Goal: Information Seeking & Learning: Learn about a topic

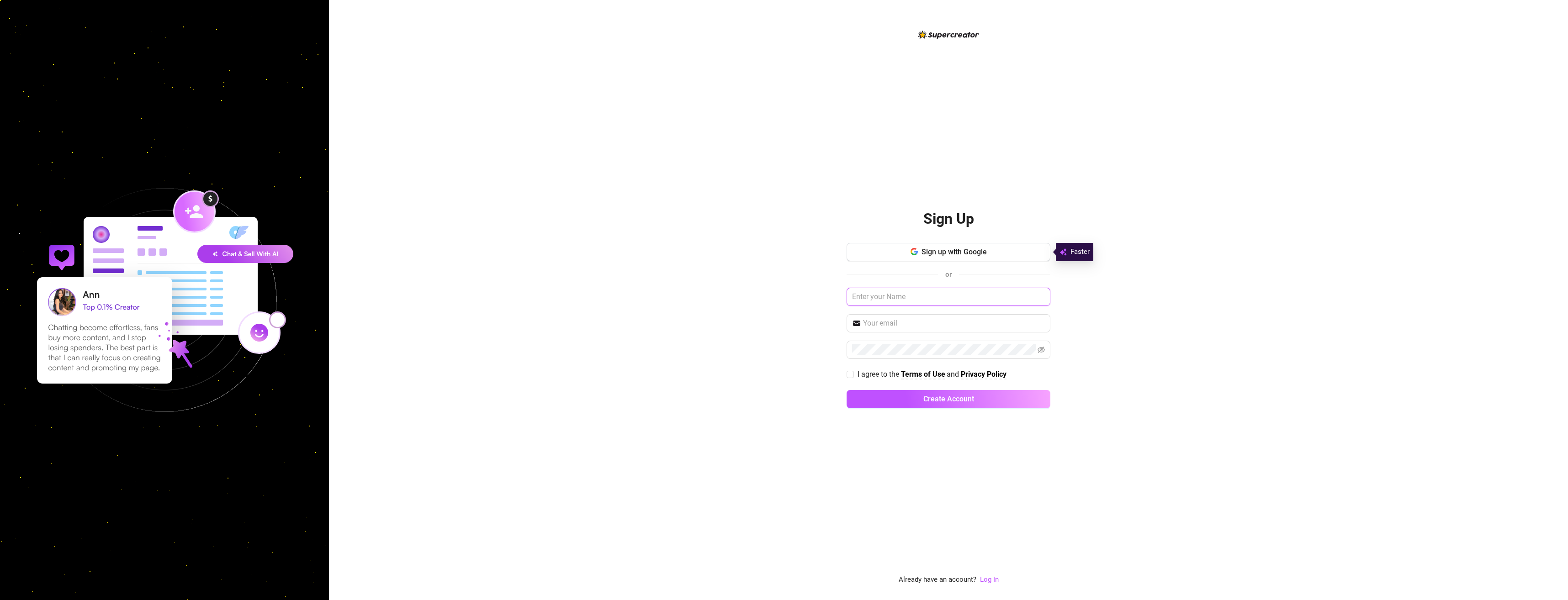
click at [891, 298] on input "text" at bounding box center [948, 297] width 204 height 18
click at [534, 290] on div "Sign Up Sign up with Google or I agree to the Terms of Use and Privacy Policy C…" at bounding box center [948, 300] width 1239 height 600
click at [930, 300] on input "text" at bounding box center [948, 297] width 204 height 18
type input "[PERSON_NAME]"
click at [906, 326] on input "text" at bounding box center [954, 323] width 182 height 11
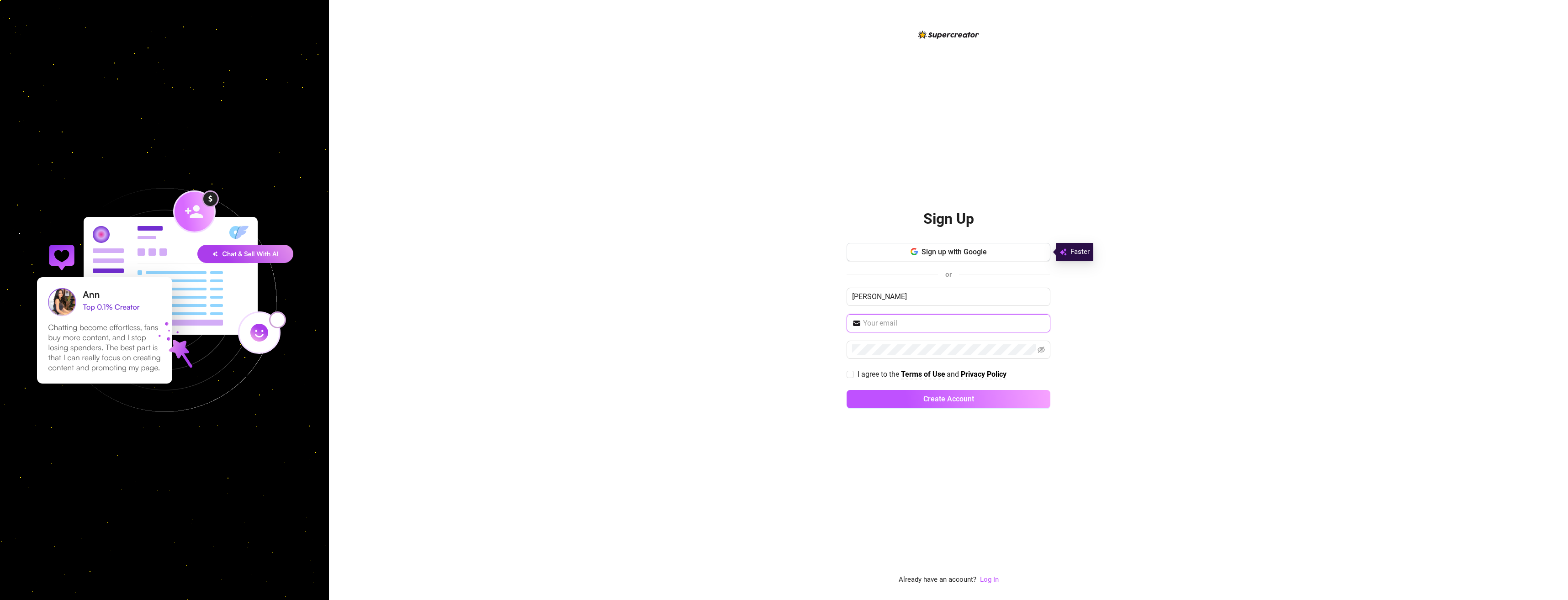
type input "[EMAIL_ADDRESS][DOMAIN_NAME]"
click at [851, 375] on input "I agree to the Terms of Use and Privacy Policy" at bounding box center [850, 374] width 7 height 7
checkbox input "true"
click at [1041, 472] on div "Sign Up Sign up with Google or [PERSON_NAME] [PERSON_NAME][EMAIL_ADDRESS][DOMAI…" at bounding box center [948, 307] width 204 height 556
click at [932, 402] on span "Create Account" at bounding box center [948, 399] width 51 height 9
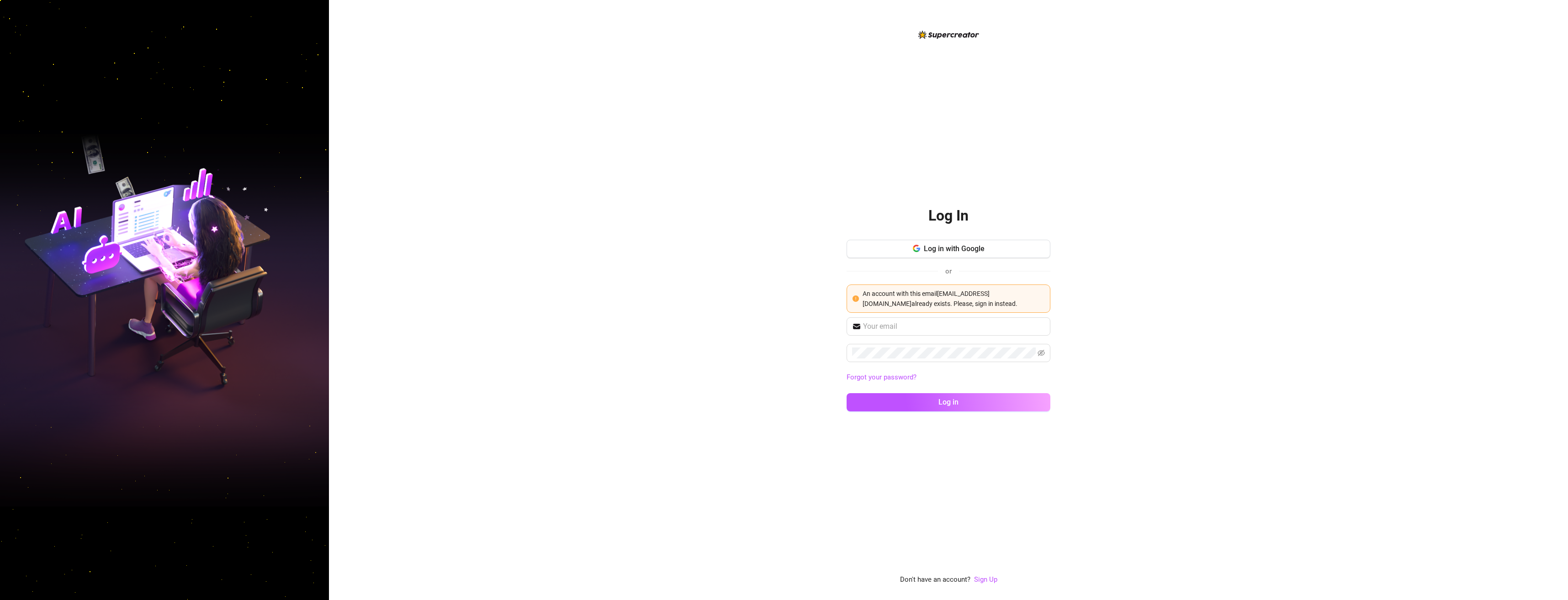
click at [1300, 265] on div "Log In Log in with Google or An account with this email [EMAIL_ADDRESS][DOMAIN_…" at bounding box center [948, 300] width 1239 height 600
click at [855, 299] on icon "exclamation-circle" at bounding box center [856, 299] width 7 height 7
click at [955, 252] on span "Log in with Google" at bounding box center [954, 249] width 61 height 9
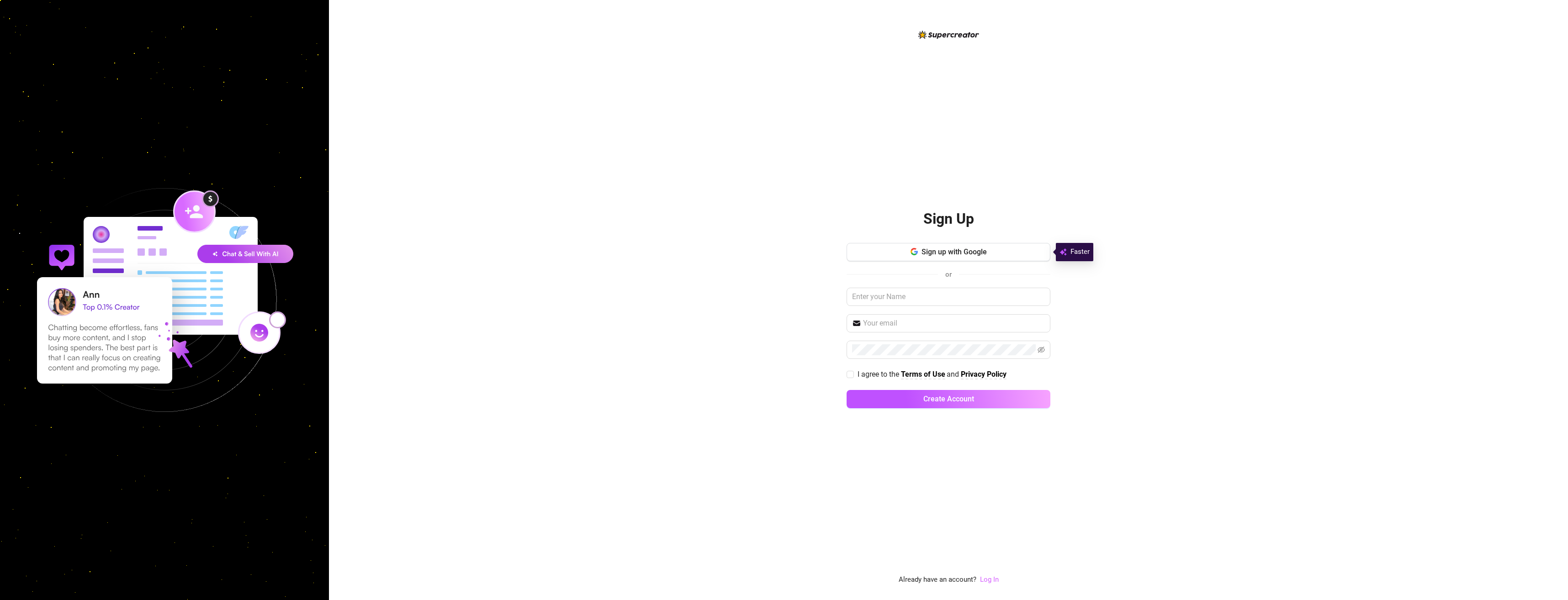
click at [992, 579] on link "Log In" at bounding box center [989, 580] width 19 height 9
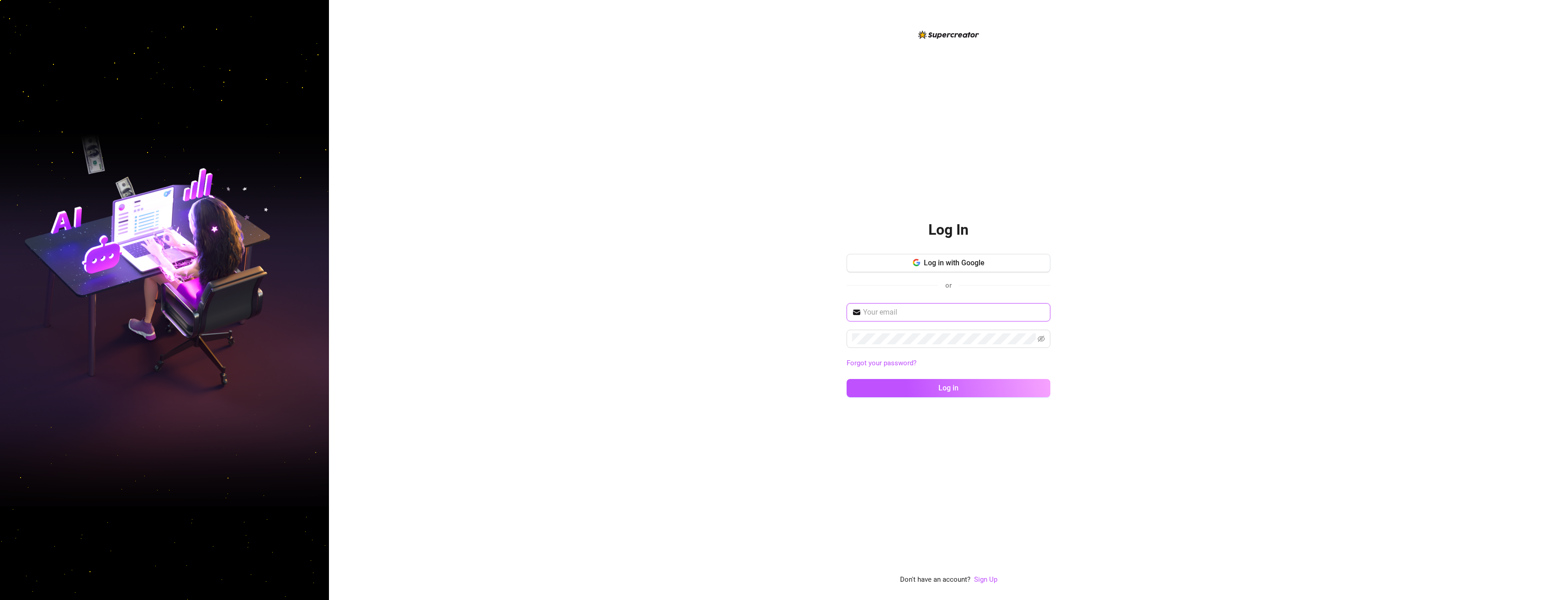
click at [924, 318] on input "text" at bounding box center [954, 312] width 182 height 11
type input "[EMAIL_ADDRESS][DOMAIN_NAME]"
click at [864, 389] on button "Log in" at bounding box center [948, 388] width 204 height 18
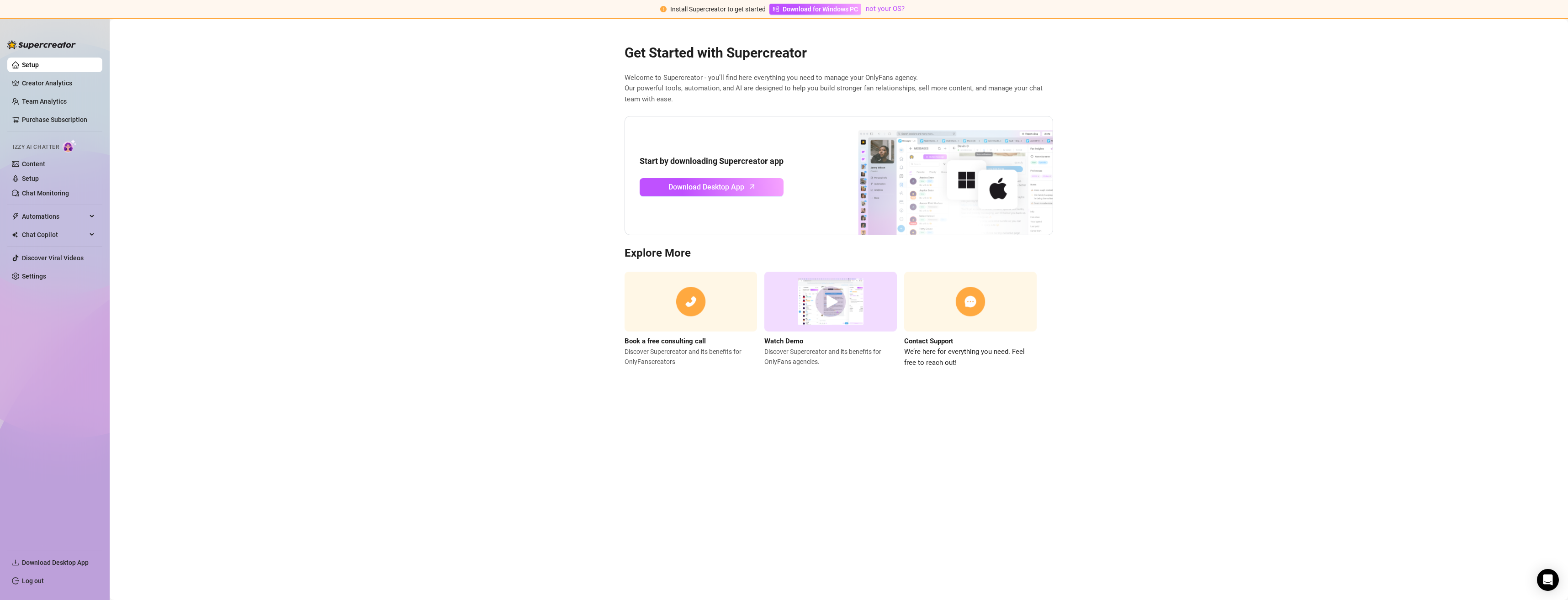
click at [1196, 136] on main "Get Started with Supercreator Welcome to Supercreator - you’ll find here everyt…" at bounding box center [839, 310] width 1458 height 581
click at [63, 83] on link "Creator Analytics" at bounding box center [58, 83] width 73 height 15
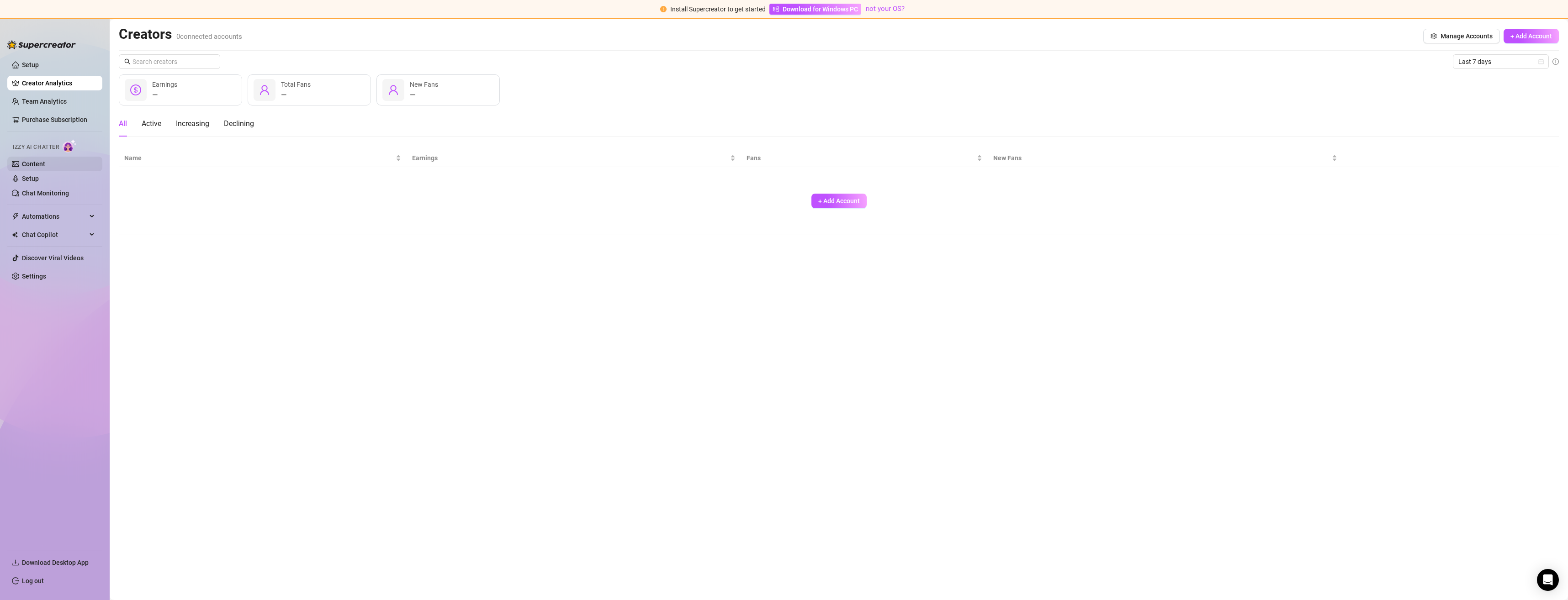
click at [33, 163] on link "Content" at bounding box center [33, 164] width 23 height 7
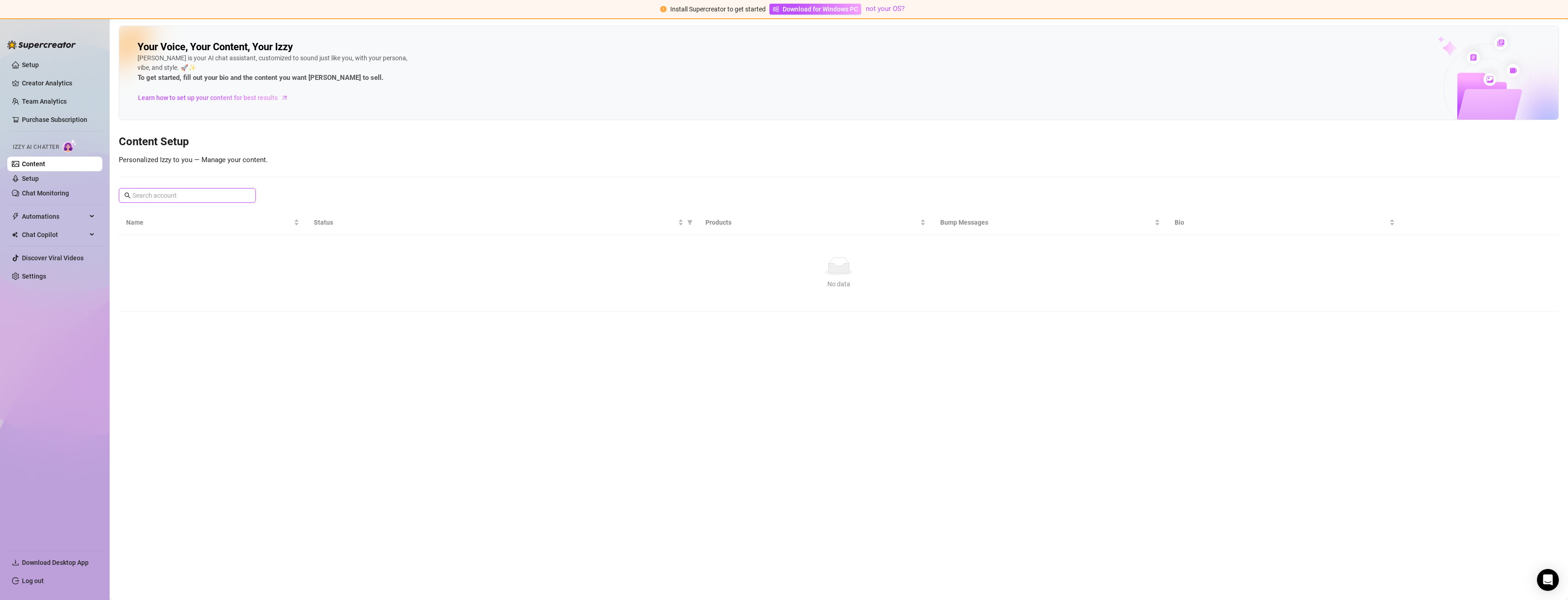
click at [225, 192] on input "text" at bounding box center [188, 195] width 111 height 10
click at [168, 163] on span "Personalized Izzy to you — Manage your content." at bounding box center [193, 160] width 149 height 9
click at [220, 159] on span "Personalized Izzy to you — Manage your content." at bounding box center [193, 160] width 149 height 9
drag, startPoint x: 220, startPoint y: 159, endPoint x: 351, endPoint y: 154, distance: 131.1
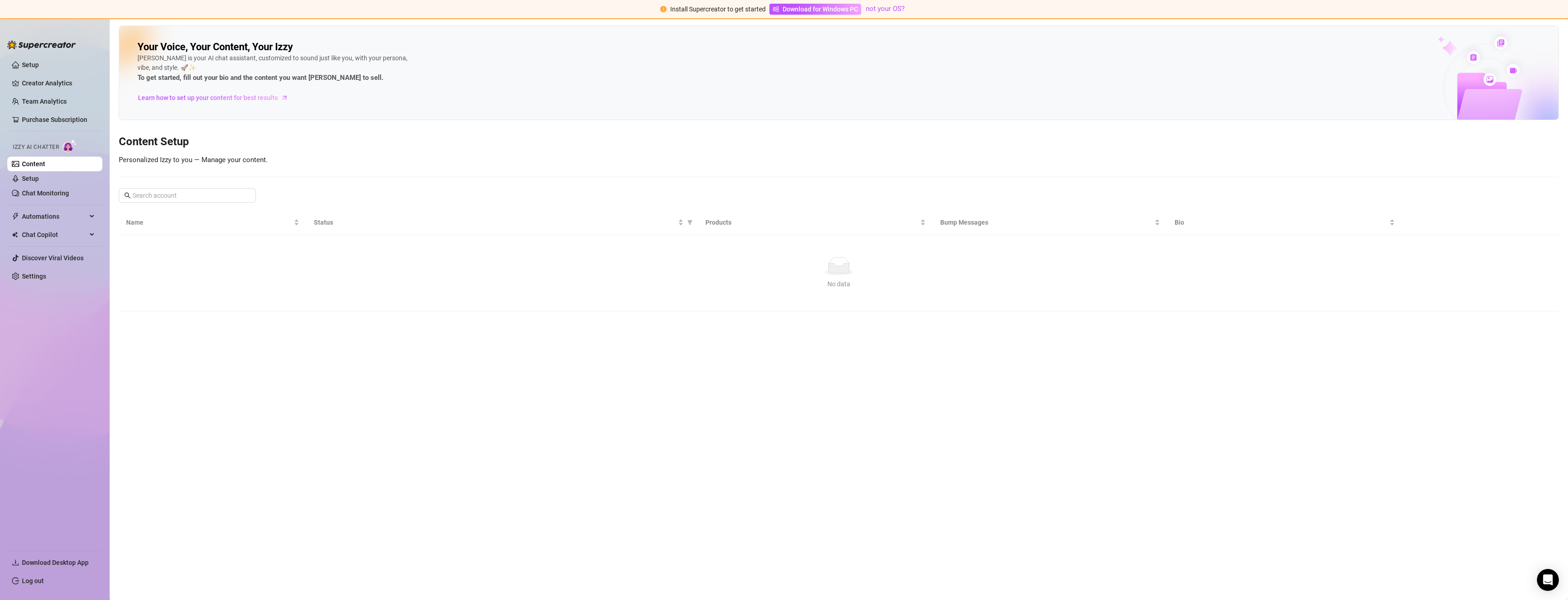
click at [351, 154] on div "Your Voice, Your Content, Your Izzy Izzy is your AI chat assistant, customized …" at bounding box center [839, 169] width 1440 height 286
click at [228, 99] on span "Learn how to set up your content for best results" at bounding box center [208, 97] width 140 height 10
click at [32, 178] on link "Setup" at bounding box center [30, 178] width 17 height 7
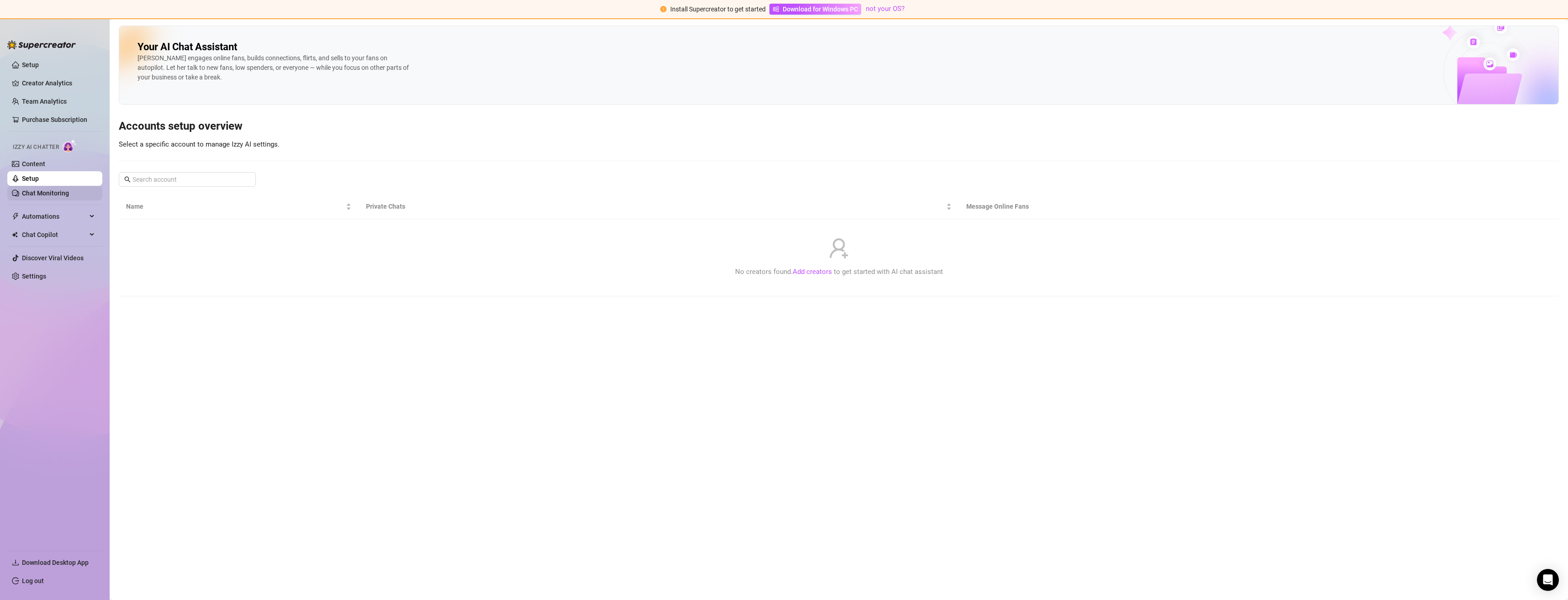
click at [41, 194] on link "Chat Monitoring" at bounding box center [45, 193] width 47 height 7
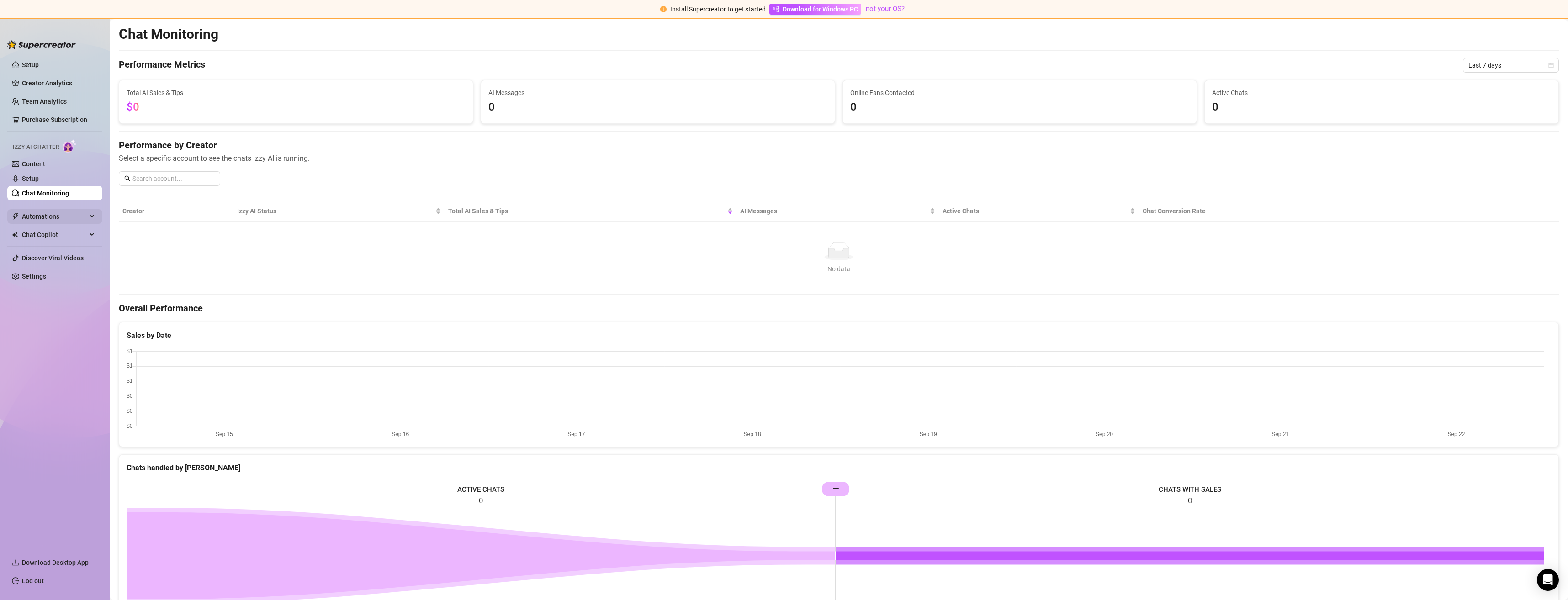
click at [46, 218] on span "Automations" at bounding box center [54, 217] width 65 height 15
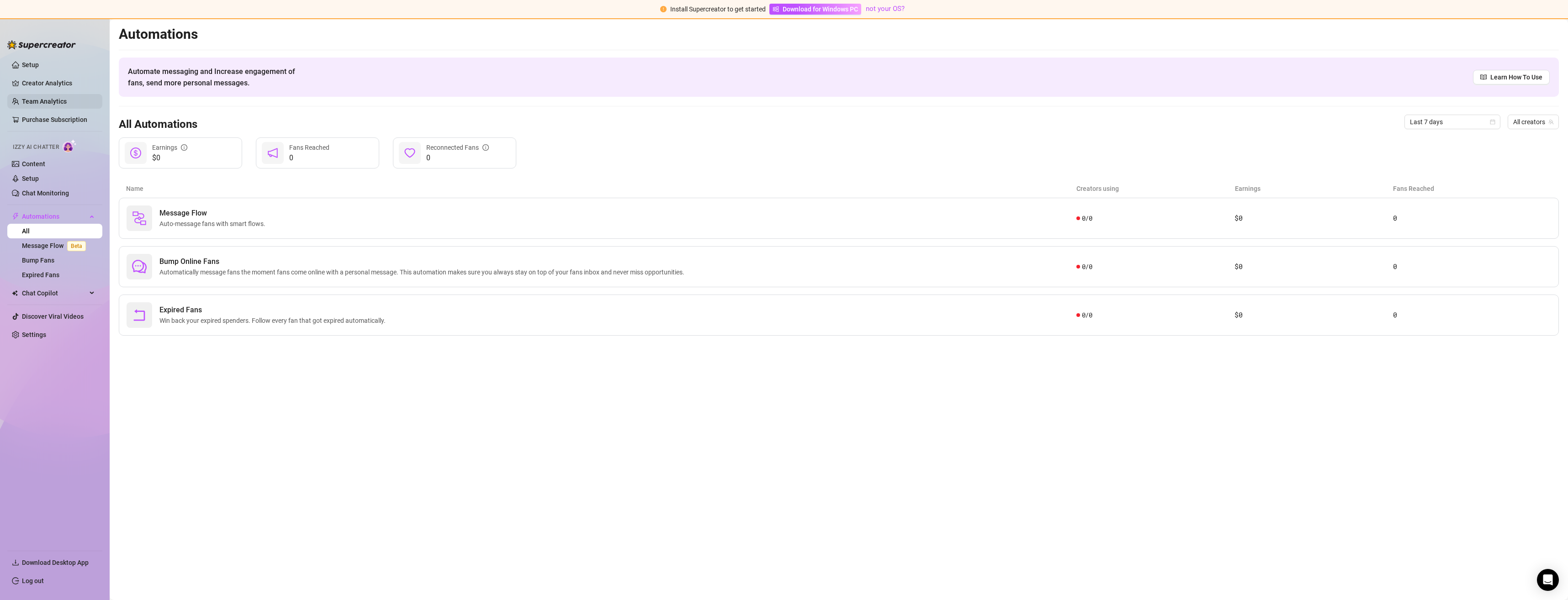
click at [36, 100] on link "Team Analytics" at bounding box center [44, 102] width 45 height 7
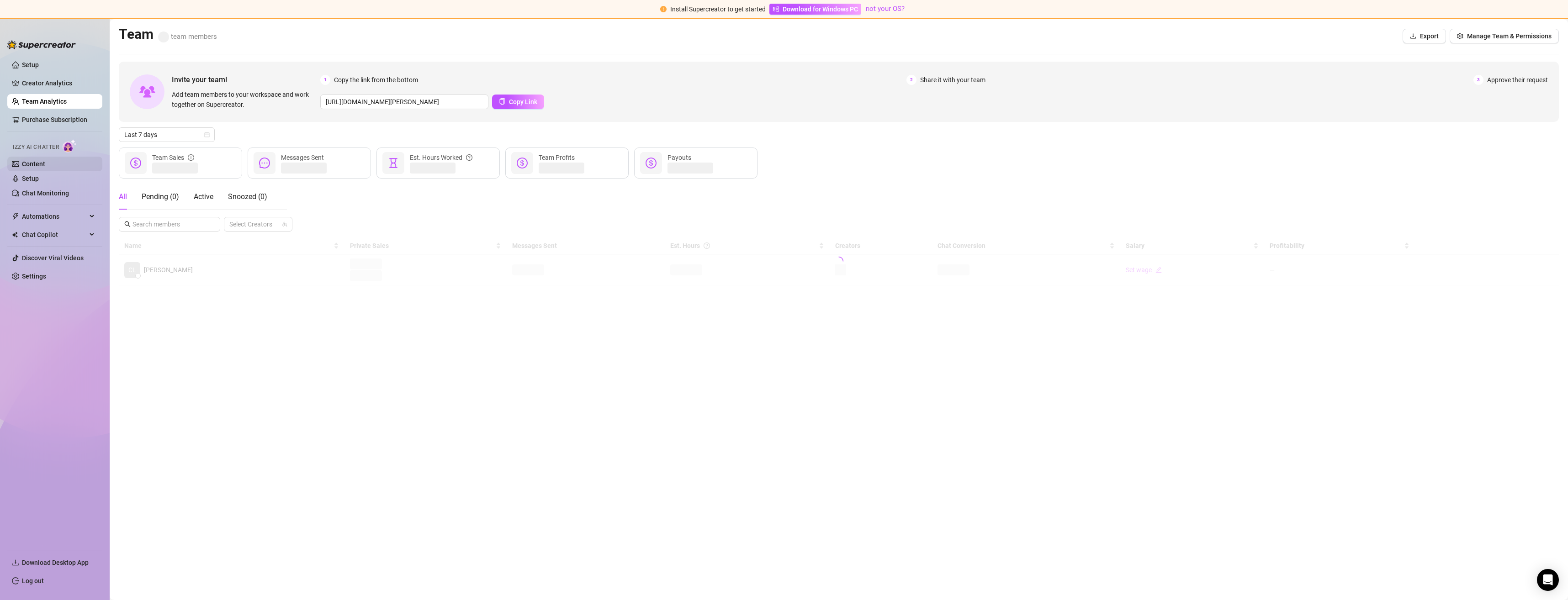
click at [35, 160] on link "Content" at bounding box center [33, 164] width 23 height 7
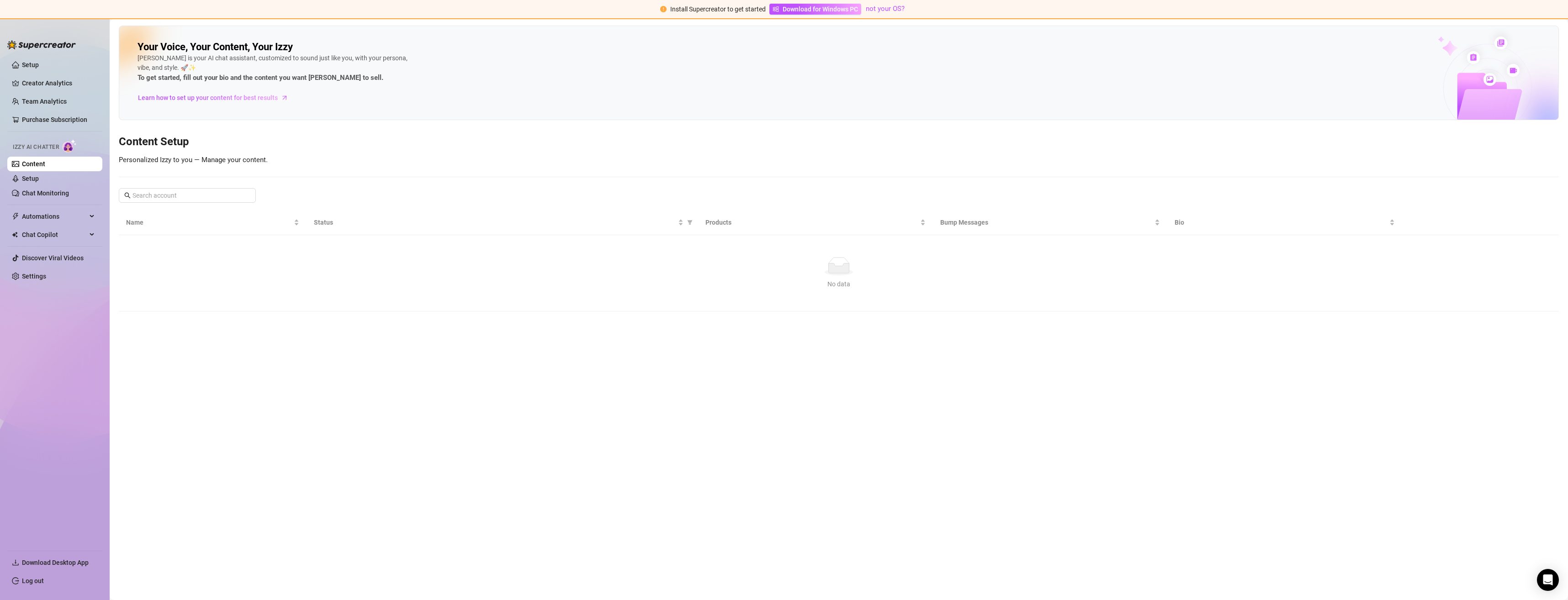
drag, startPoint x: 1550, startPoint y: 0, endPoint x: 1160, endPoint y: 63, distance: 395.1
click at [1160, 63] on div "Your Voice, Your Content, Your Izzy Izzy is your AI chat assistant, customized …" at bounding box center [839, 72] width 1440 height 94
click at [1490, 77] on img at bounding box center [1488, 73] width 142 height 93
click at [1514, 72] on img at bounding box center [1488, 73] width 142 height 93
click at [1506, 50] on img at bounding box center [1488, 73] width 142 height 93
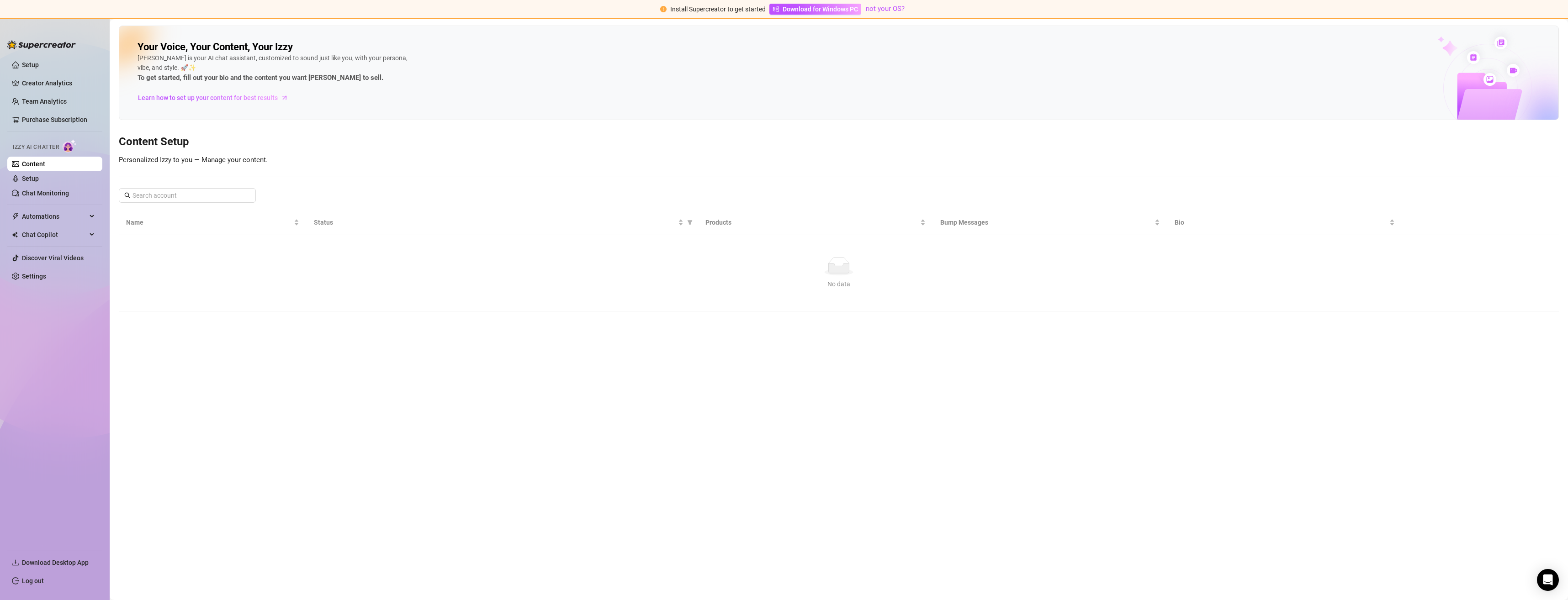
click at [1499, 42] on img at bounding box center [1488, 73] width 142 height 93
drag, startPoint x: 1475, startPoint y: 61, endPoint x: 1490, endPoint y: 68, distance: 16.6
click at [1475, 61] on img at bounding box center [1488, 73] width 142 height 93
click at [1511, 86] on img at bounding box center [1488, 73] width 142 height 93
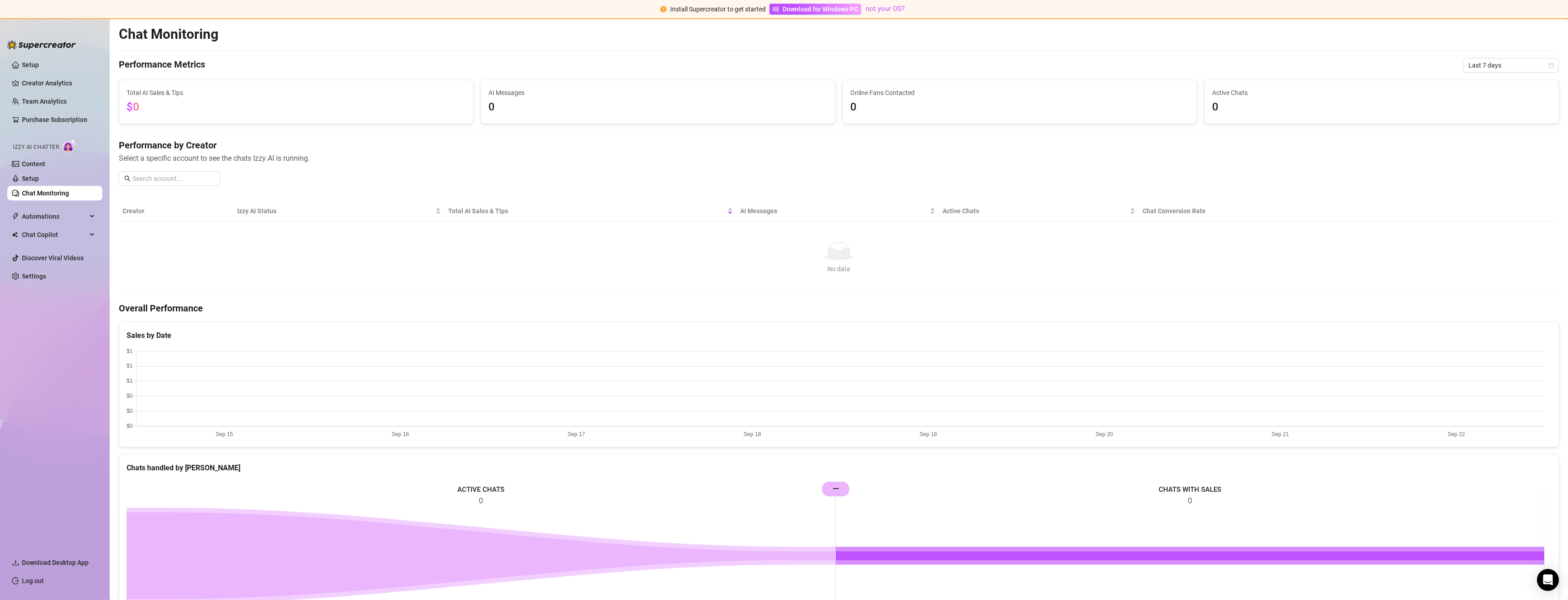
drag, startPoint x: 16, startPoint y: 2, endPoint x: 625, endPoint y: 43, distance: 610.4
click at [625, 43] on div "Chat Monitoring Performance Metrics Last 7 days Total AI Sales & Tips $0 AI Mes…" at bounding box center [839, 419] width 1440 height 788
click at [23, 65] on link "Setup" at bounding box center [30, 65] width 17 height 7
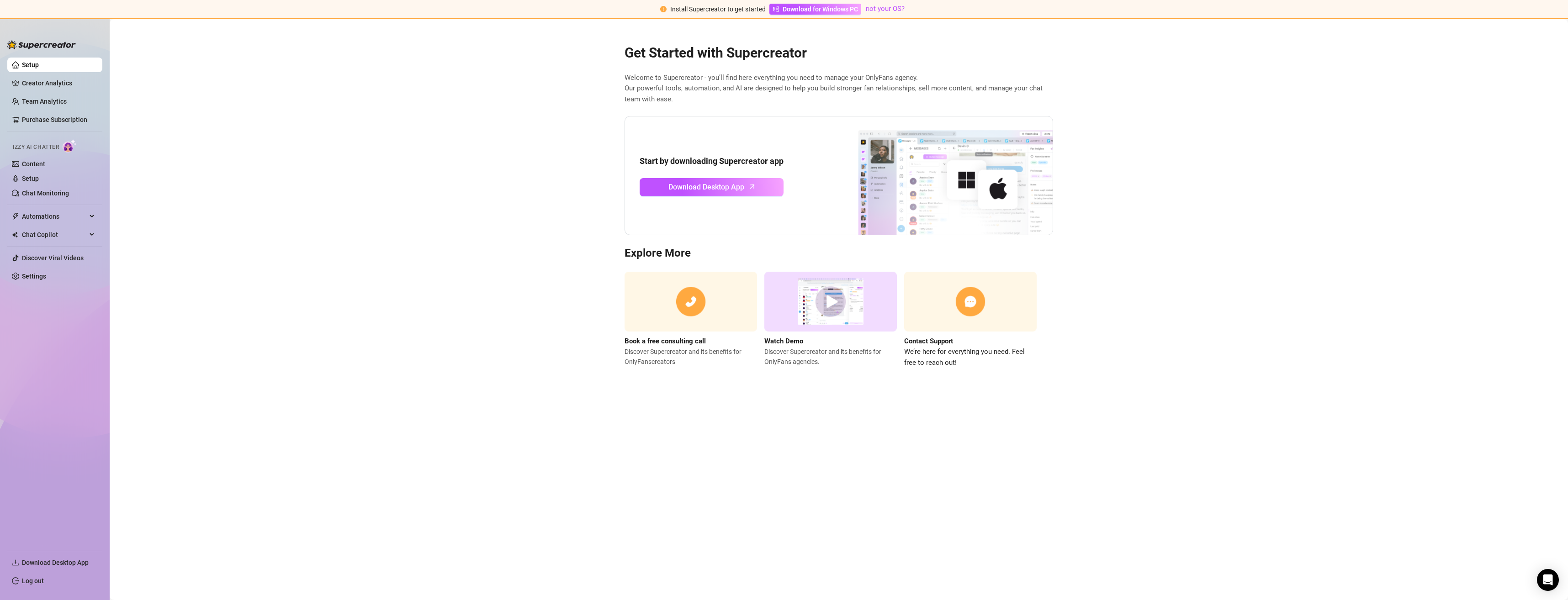
click at [29, 49] on img at bounding box center [41, 44] width 69 height 9
click at [29, 47] on img at bounding box center [41, 44] width 69 height 9
click at [27, 63] on link "Setup" at bounding box center [30, 65] width 17 height 7
click at [27, 83] on link "Creator Analytics" at bounding box center [58, 83] width 73 height 15
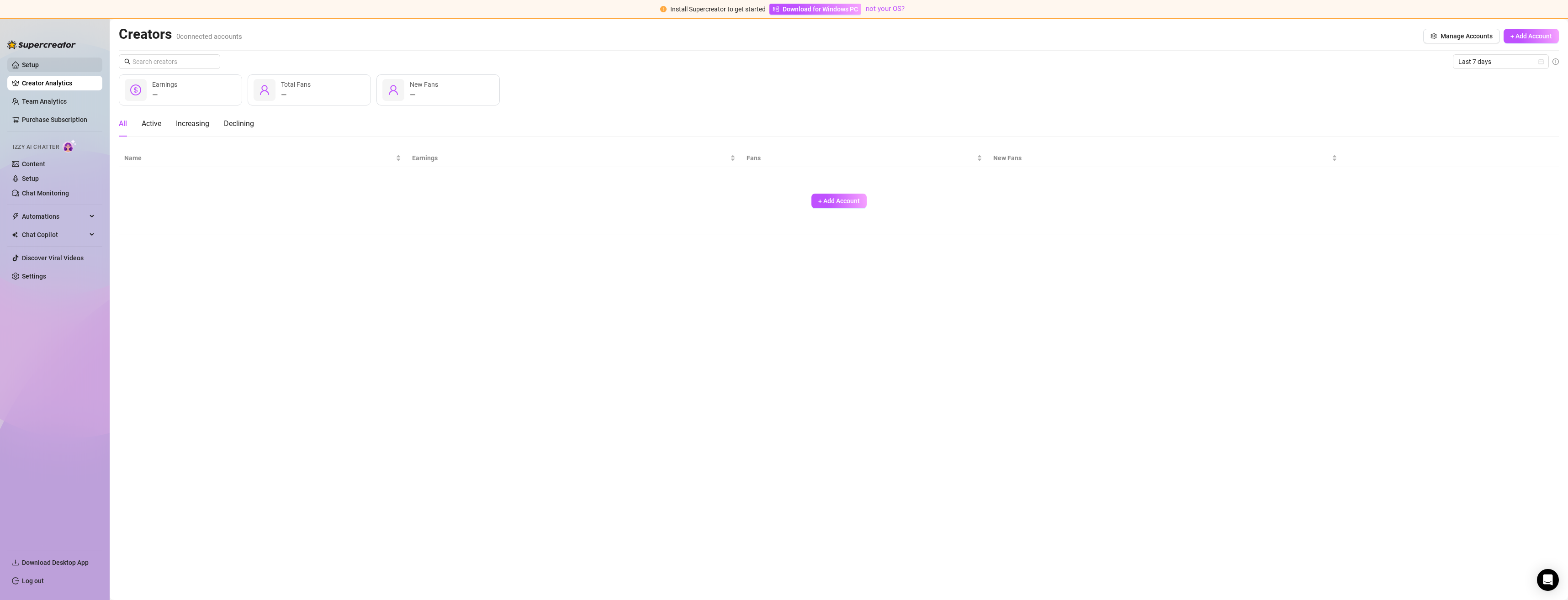
click at [22, 63] on link "Setup" at bounding box center [30, 65] width 17 height 7
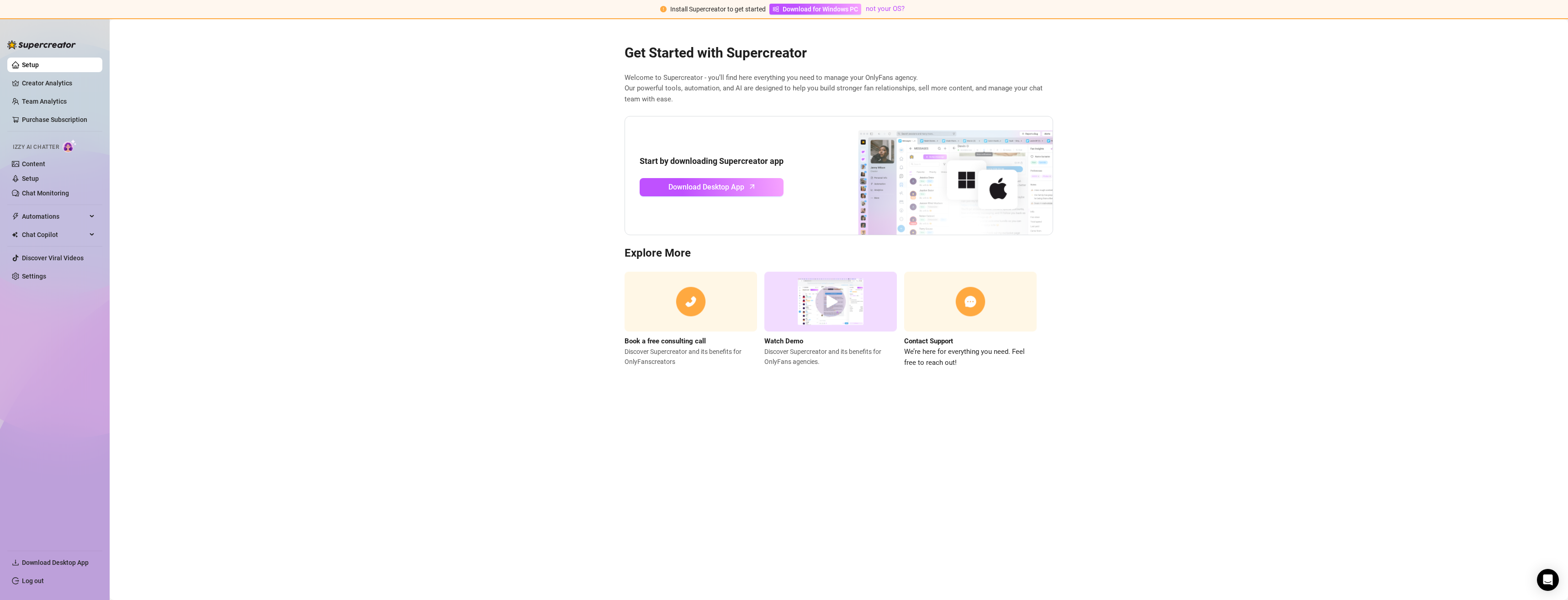
click at [23, 65] on link "Setup" at bounding box center [30, 65] width 17 height 7
click at [951, 197] on img at bounding box center [938, 175] width 228 height 119
click at [971, 307] on img at bounding box center [970, 302] width 133 height 60
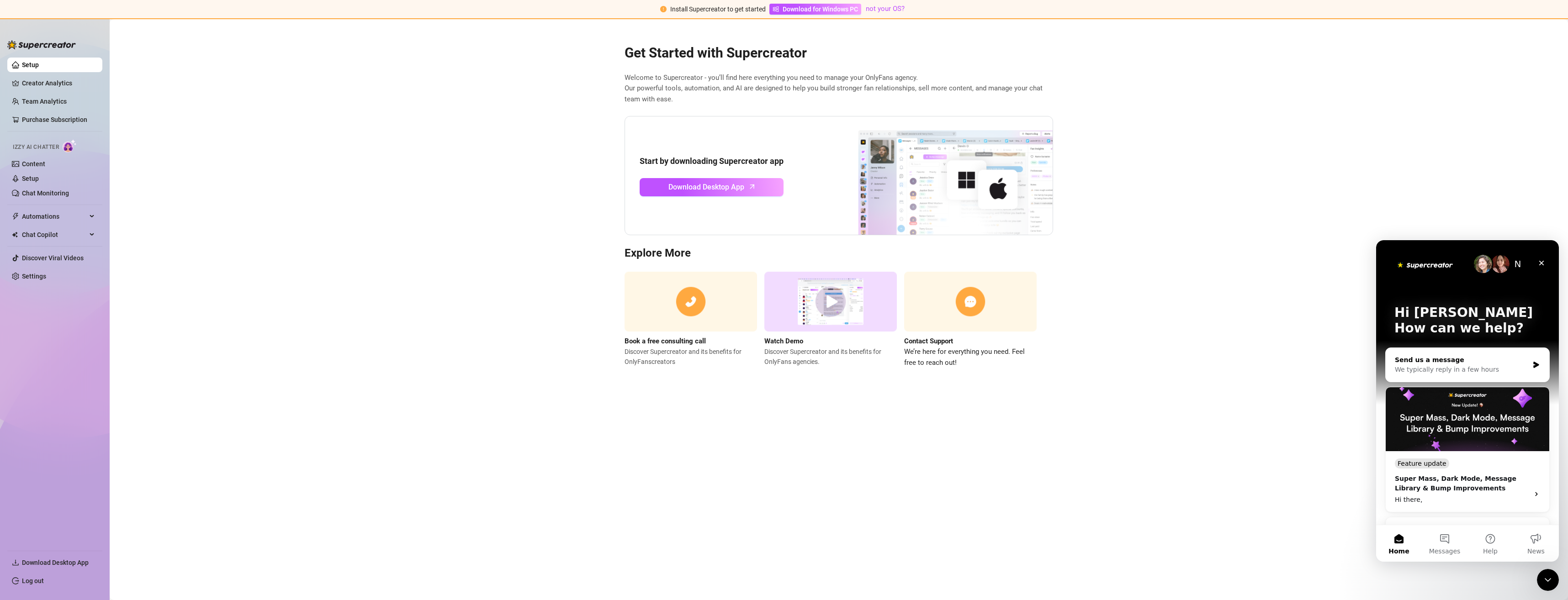
click at [1469, 369] on div "We typically reply in a few hours" at bounding box center [1462, 370] width 134 height 10
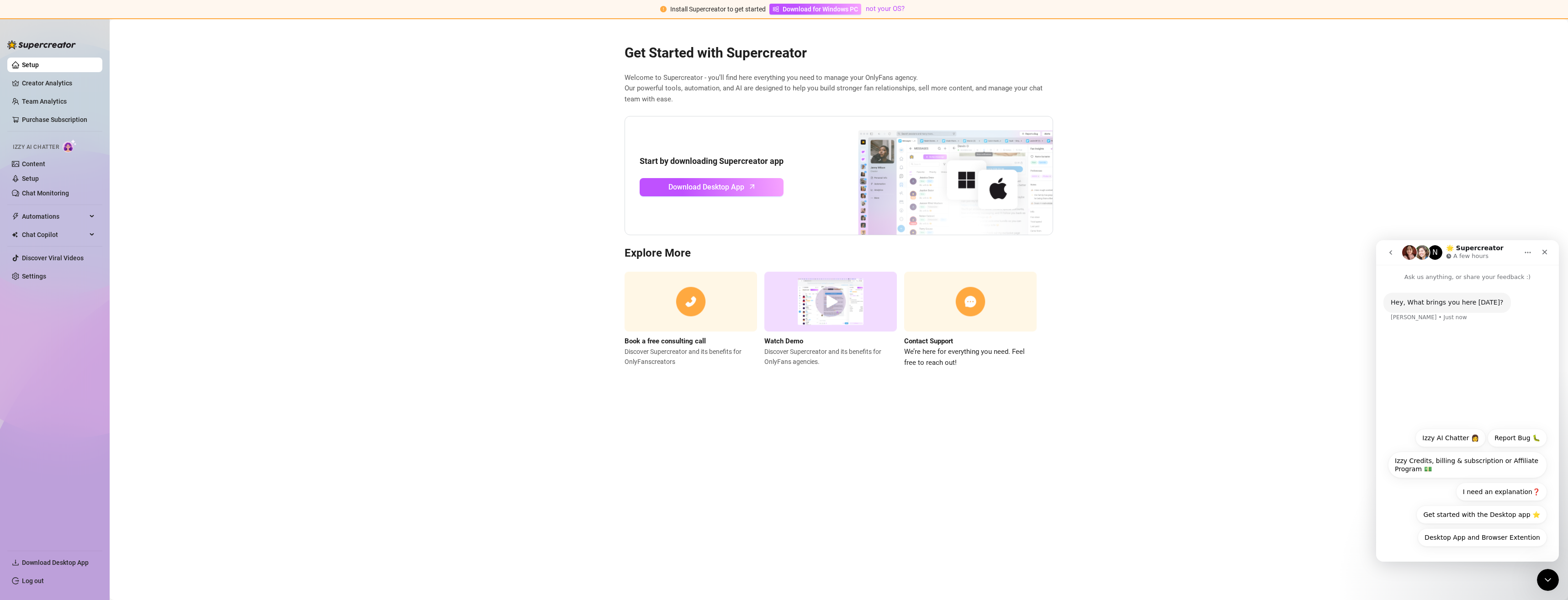
click at [1421, 319] on div "Ella • Just now" at bounding box center [1429, 317] width 76 height 5
click at [1455, 518] on button "Get started with the Desktop app ⭐️" at bounding box center [1482, 515] width 131 height 18
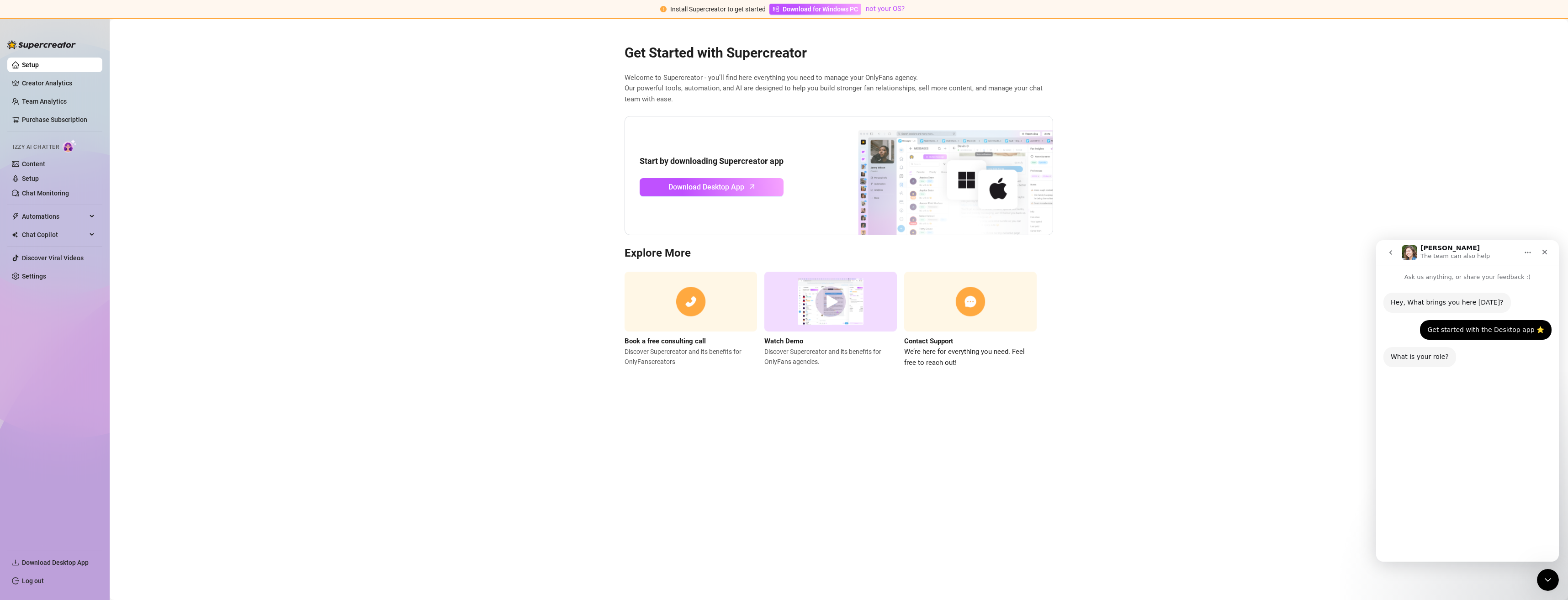
click at [1459, 542] on button "I am a chatter or team member" at bounding box center [1489, 537] width 115 height 18
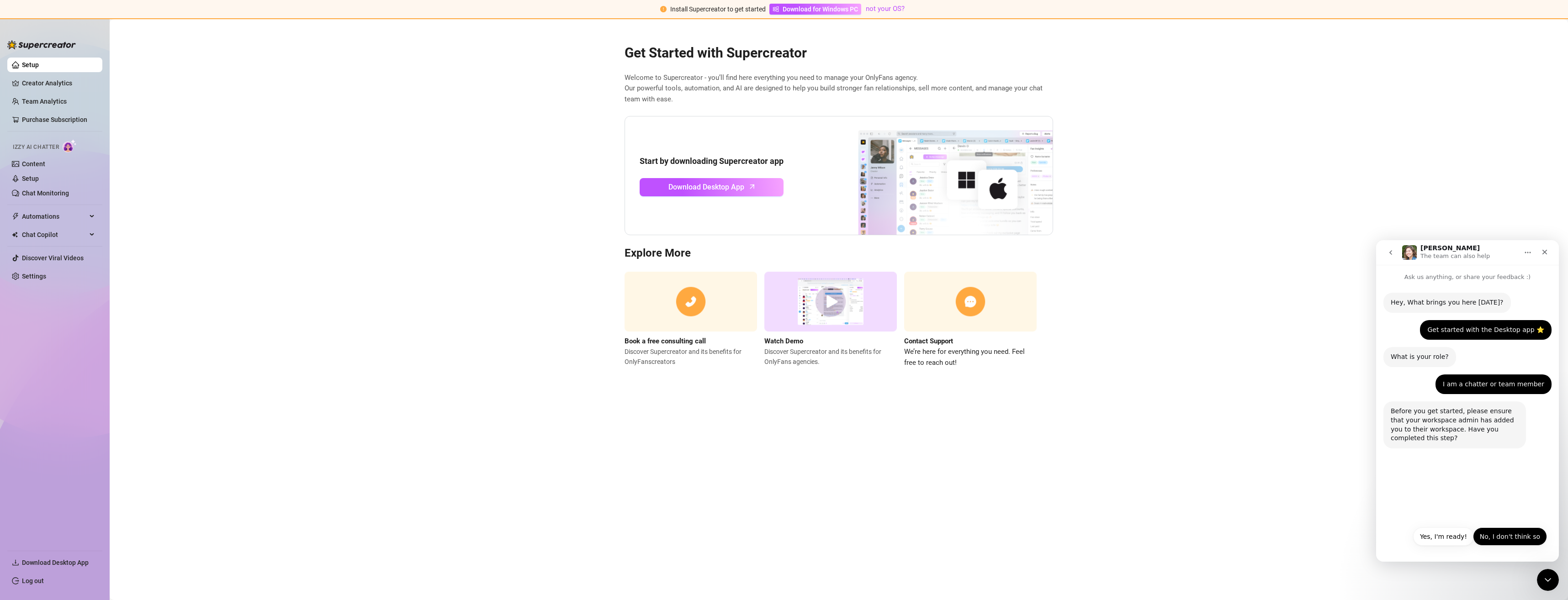
click at [1494, 535] on button "No, I don't think so" at bounding box center [1510, 537] width 74 height 18
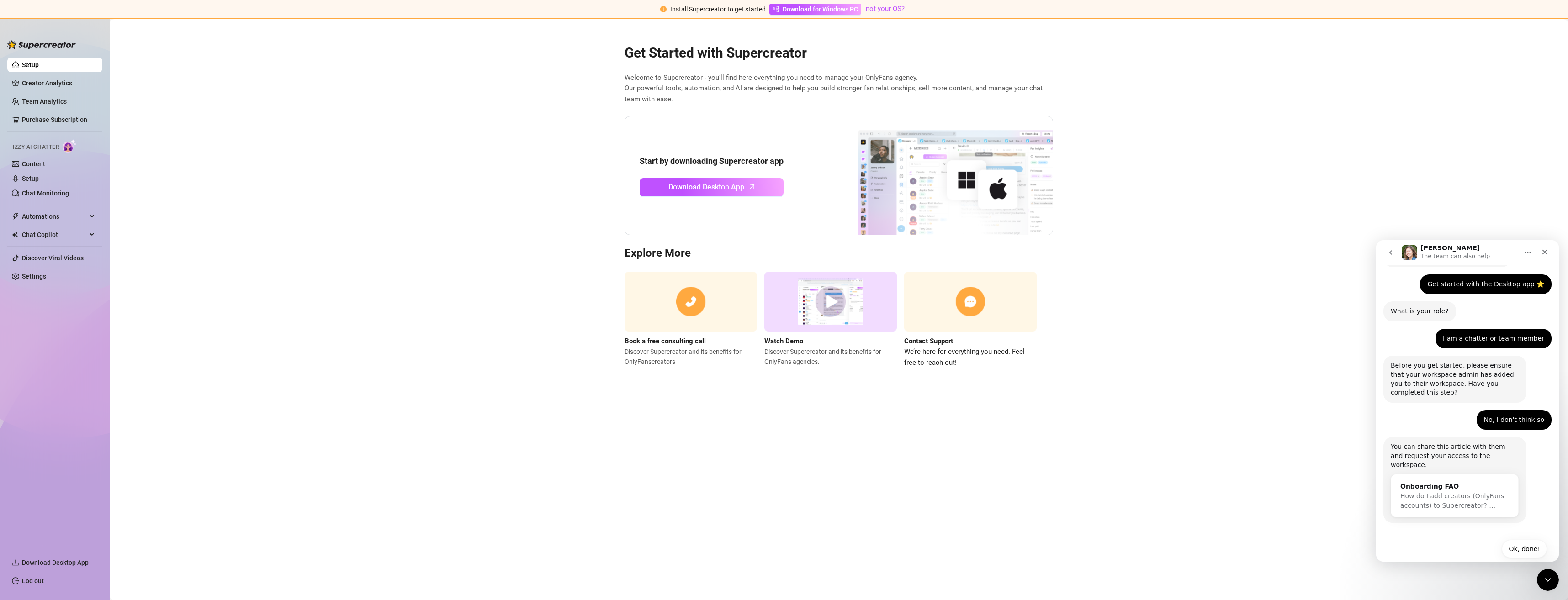
scroll to position [49, 0]
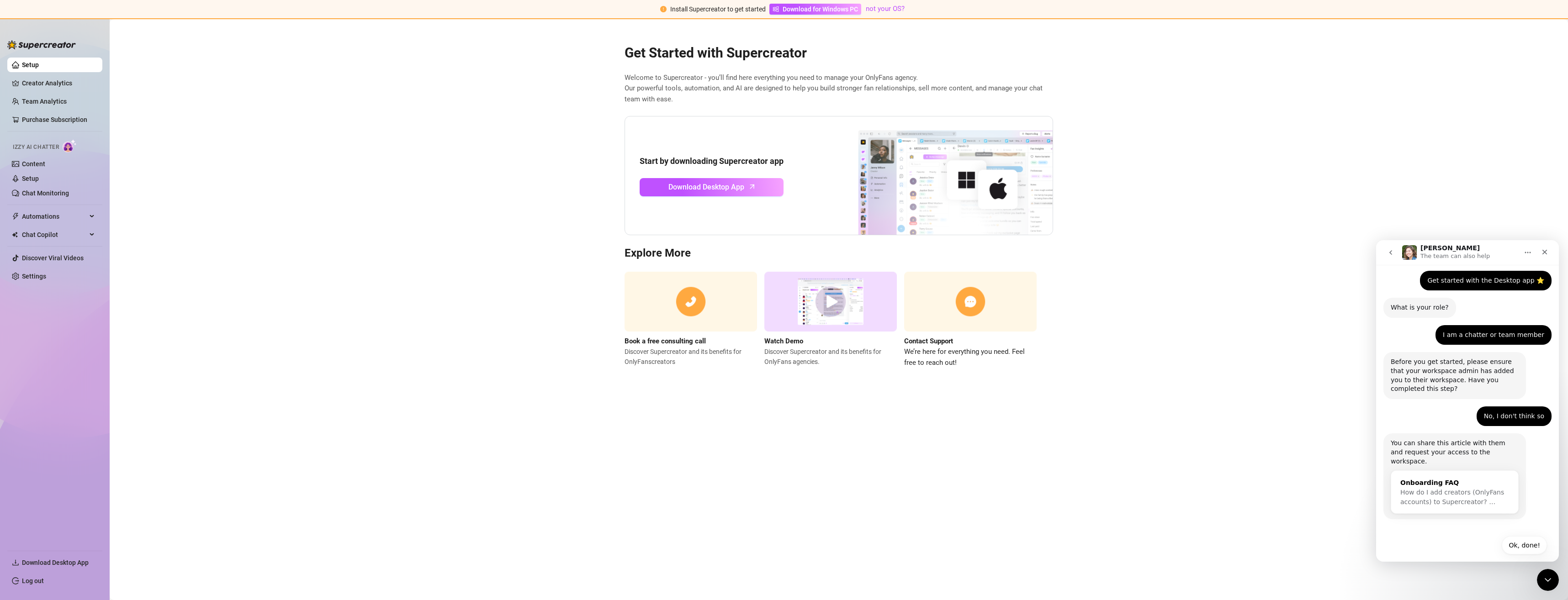
click at [1437, 490] on span "How do I add creators (OnlyFans accounts) to Supercreator? …" at bounding box center [1452, 497] width 103 height 17
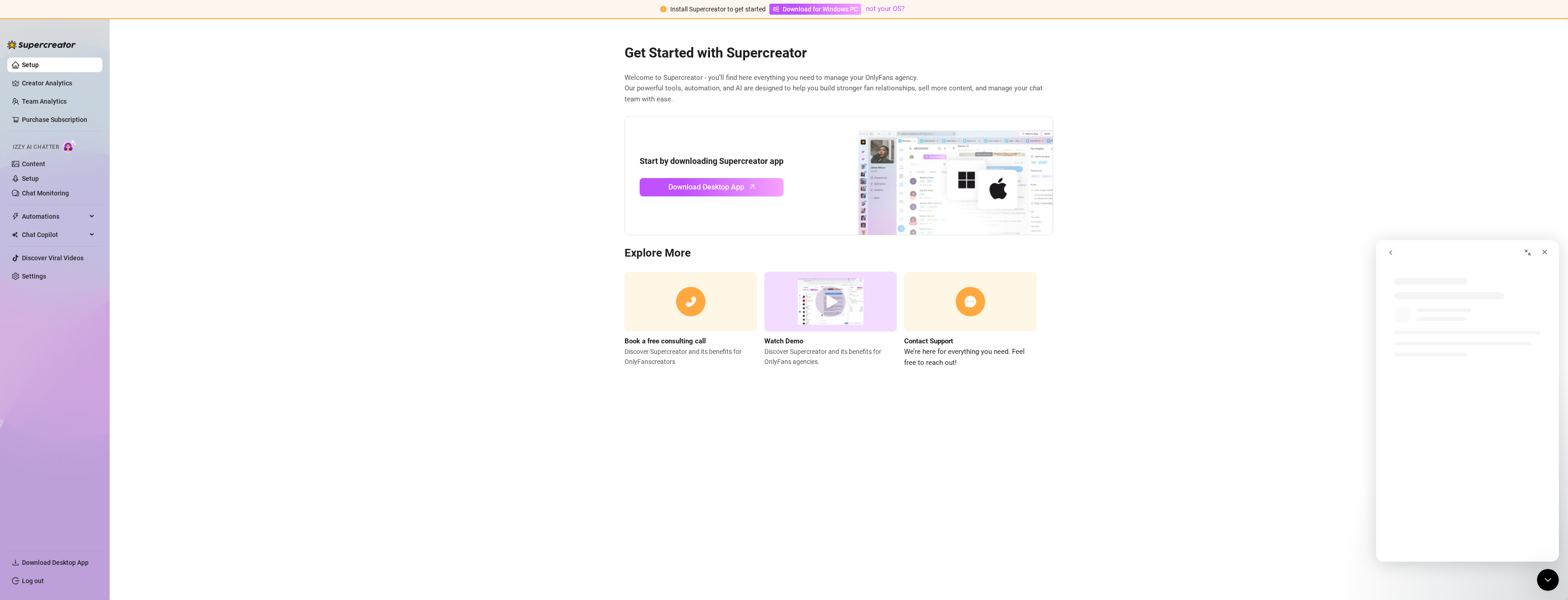
scroll to position [0, 0]
click at [1542, 23] on icon "Close" at bounding box center [1545, 21] width 5 height 5
click at [96, 232] on div "Chat Copilot" at bounding box center [55, 235] width 95 height 15
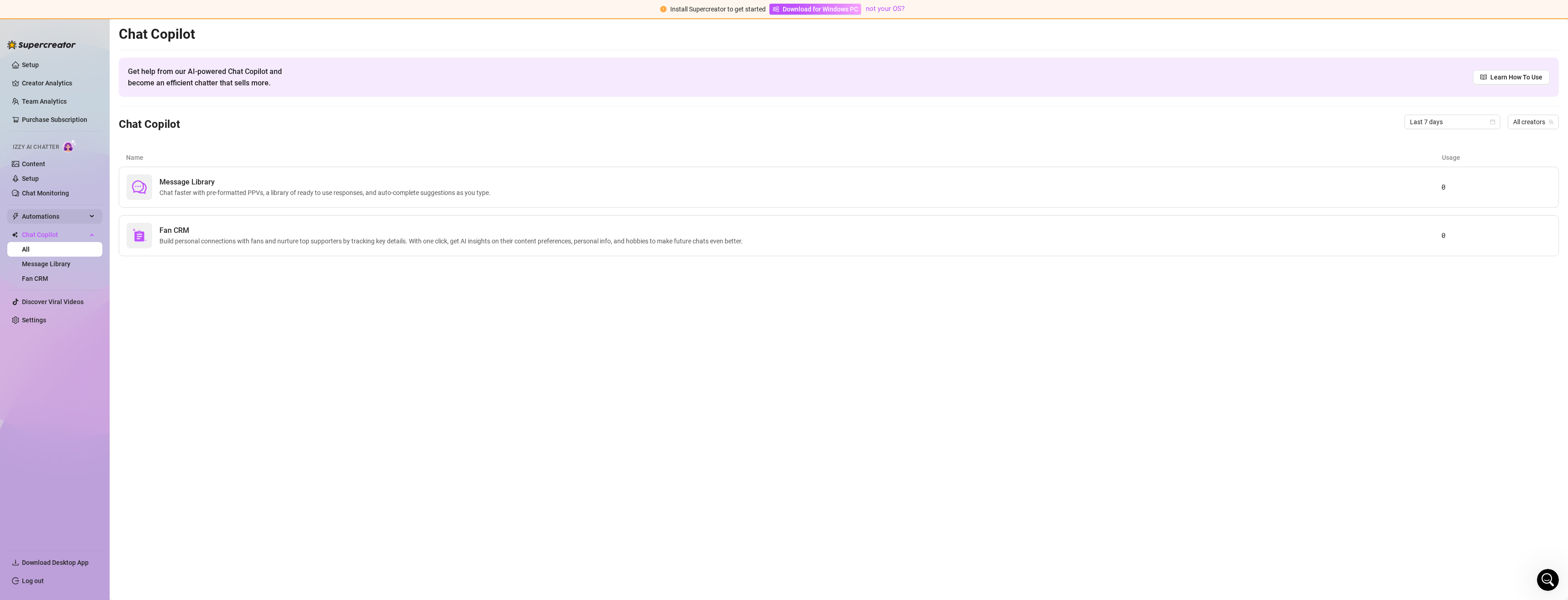
click at [91, 217] on icon at bounding box center [93, 217] width 5 height 0
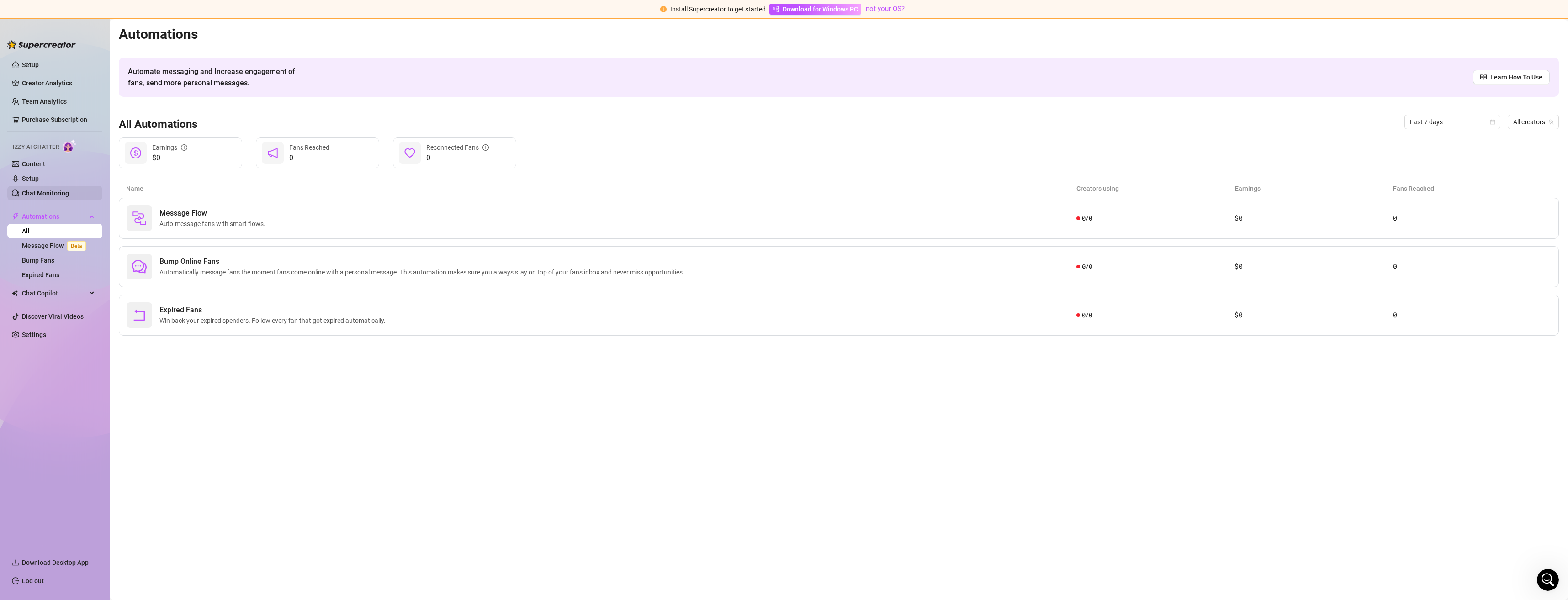
click at [58, 190] on link "Chat Monitoring" at bounding box center [45, 193] width 47 height 7
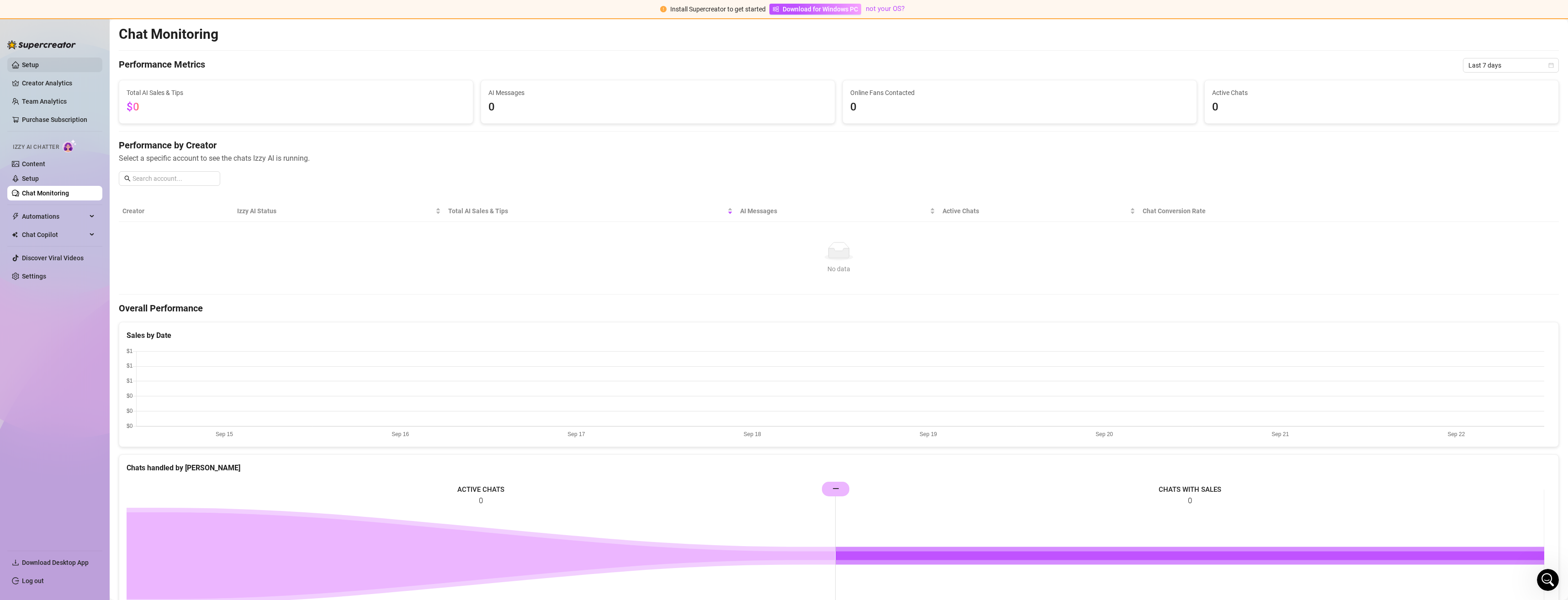
click at [39, 66] on link "Setup" at bounding box center [30, 65] width 17 height 7
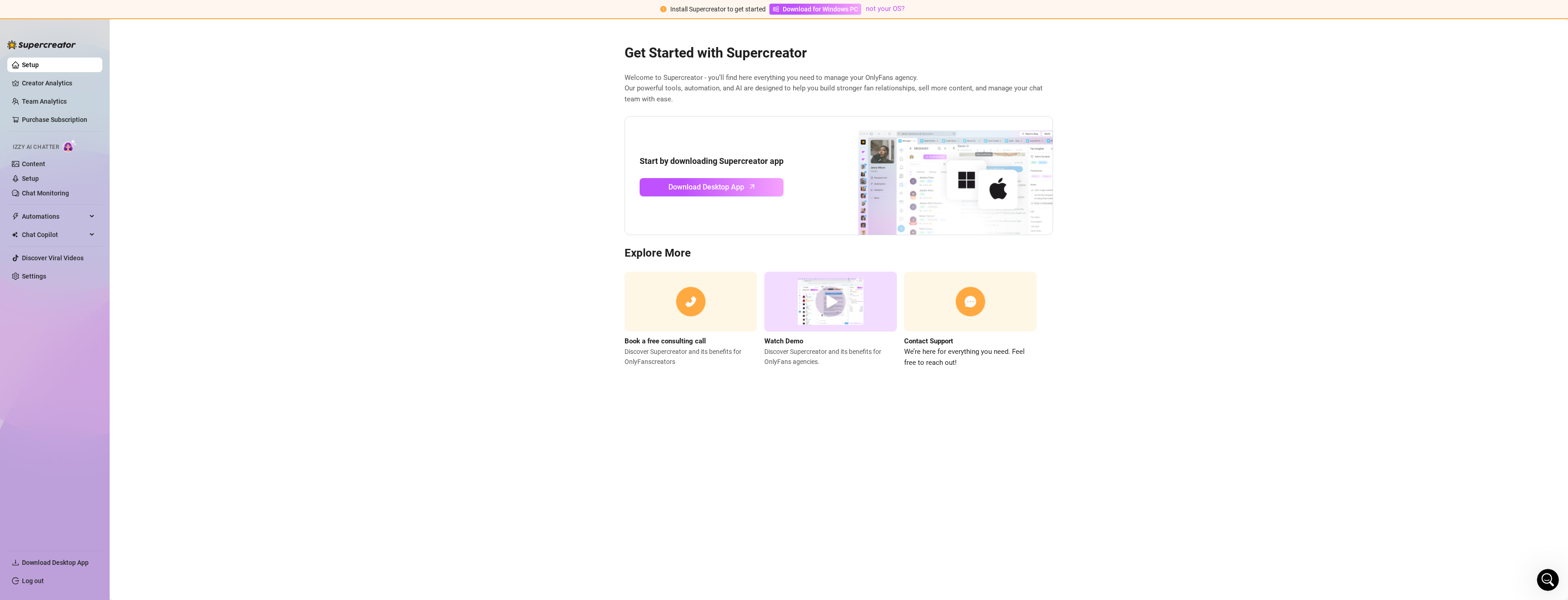
click at [830, 306] on img at bounding box center [831, 302] width 133 height 60
